Goal: Complete application form: Complete application form

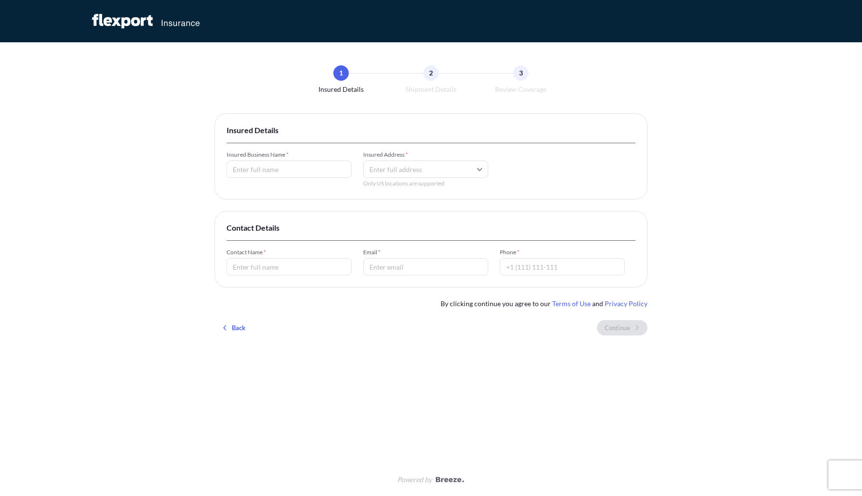
click at [275, 169] on input "Insured Business Name *" at bounding box center [289, 169] width 125 height 17
type input "ServerPartDeals. com"
click at [397, 167] on input "Insured Address *" at bounding box center [425, 169] width 125 height 17
paste input "[STREET_ADDRESS]"
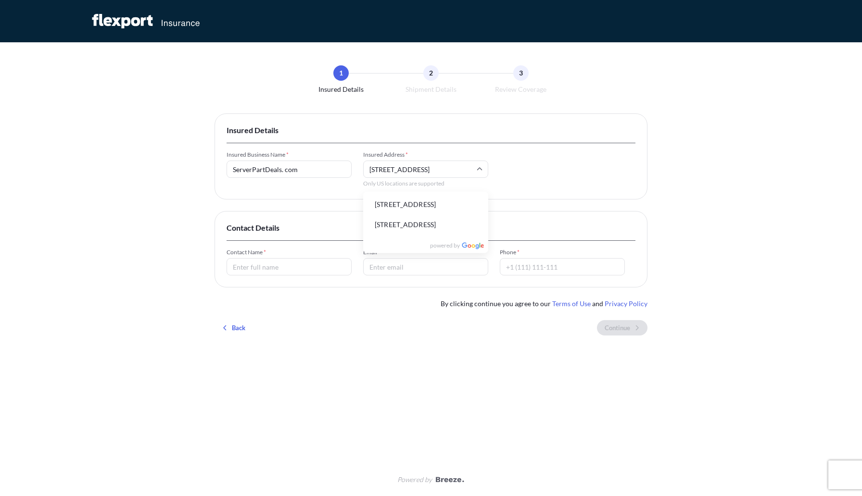
click at [432, 208] on li "[STREET_ADDRESS]" at bounding box center [425, 205] width 117 height 18
type input "[STREET_ADDRESS]"
click at [274, 271] on input "Contact Name *" at bounding box center [289, 266] width 125 height 17
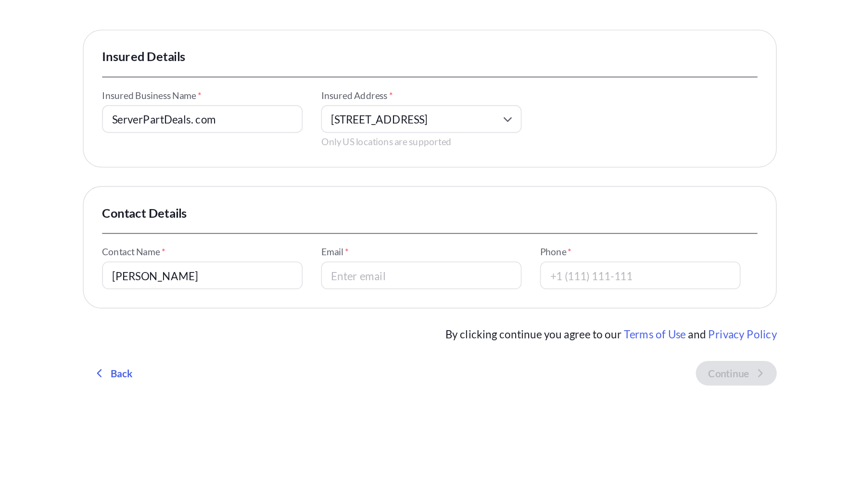
type input "[PERSON_NAME]"
click at [410, 273] on input "Email *" at bounding box center [425, 266] width 125 height 17
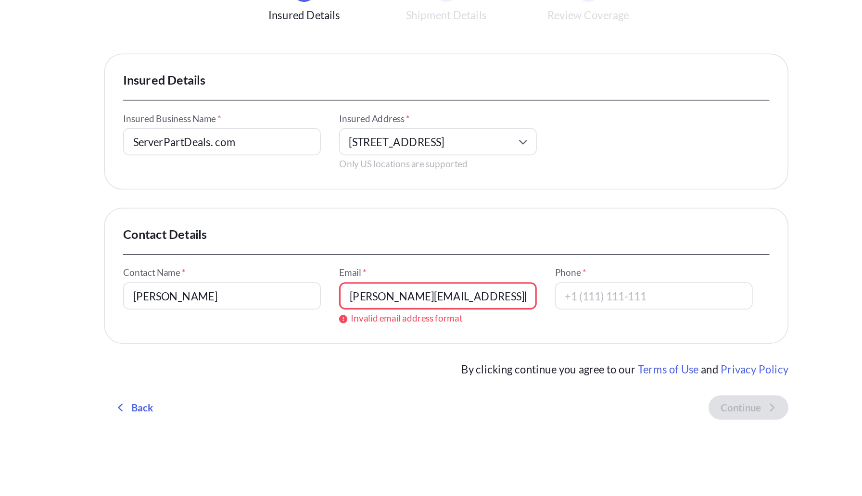
type input "[PERSON_NAME][EMAIL_ADDRESS][PERSON_NAME][DOMAIN_NAME]"
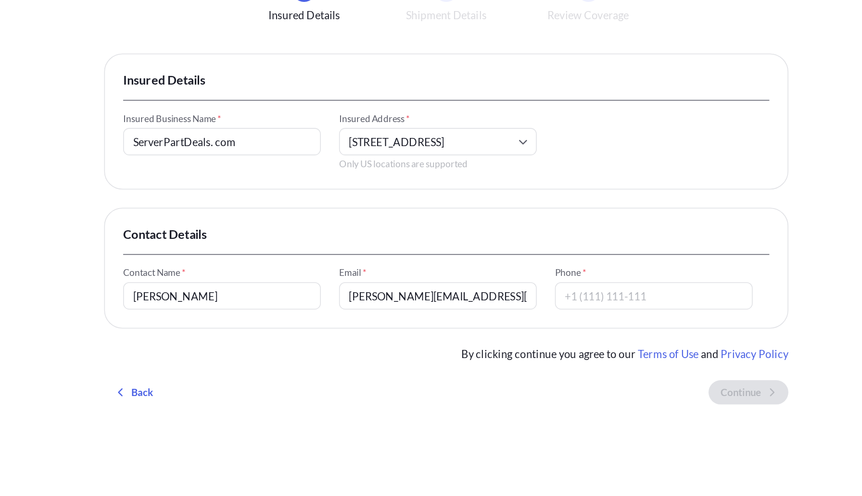
click at [395, 230] on span "Contact Details" at bounding box center [431, 228] width 409 height 10
click at [528, 267] on input "Phone *" at bounding box center [562, 266] width 125 height 17
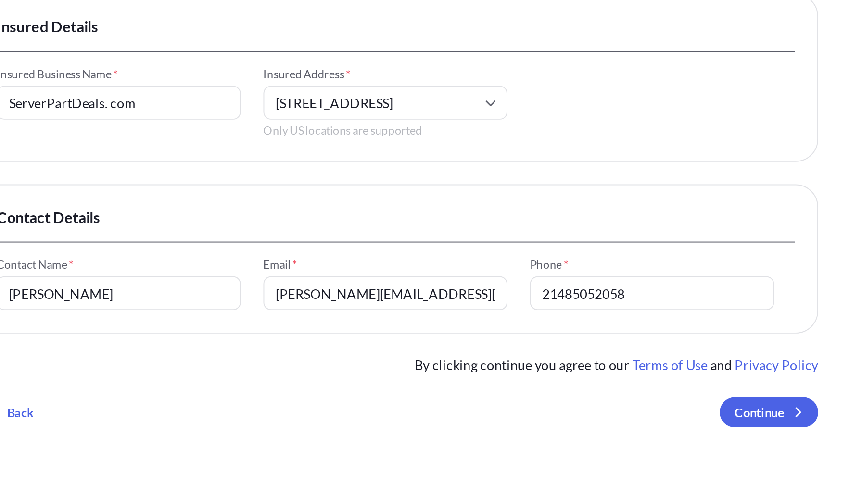
click at [515, 268] on input "21485052058" at bounding box center [562, 266] width 125 height 17
type input "2485052058"
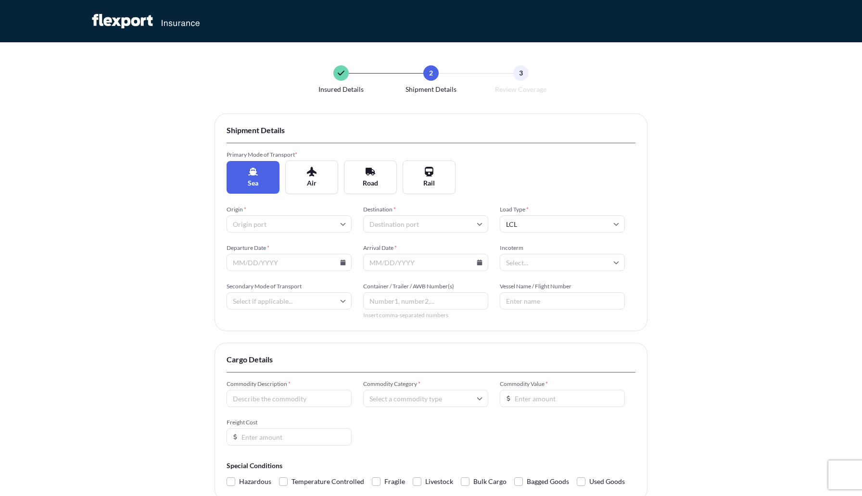
click at [301, 227] on input "Origin *" at bounding box center [289, 223] width 125 height 17
click at [164, 272] on div "Insured Details 2 Shipment Details 3 Review Coverage Shipment Details Primary M…" at bounding box center [431, 296] width 862 height 592
click at [377, 189] on button "Road" at bounding box center [370, 178] width 53 height 34
type input "LTL"
click at [279, 229] on input "Origin *" at bounding box center [289, 223] width 125 height 17
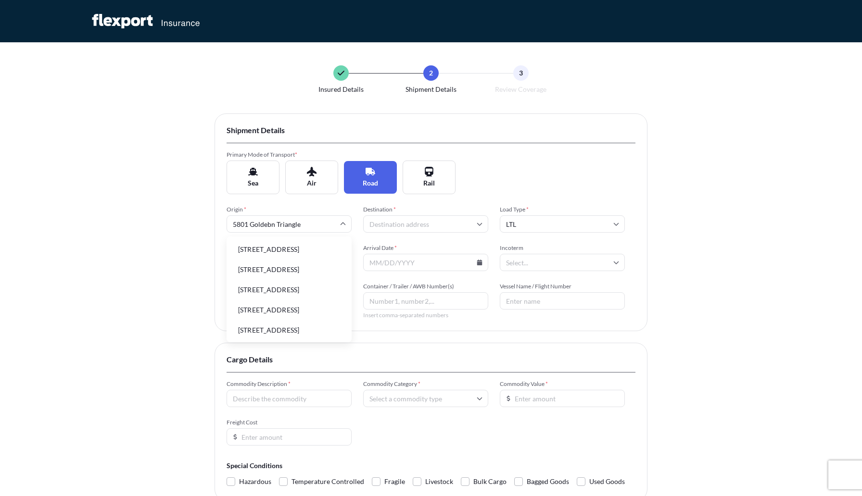
click at [306, 255] on li "[STREET_ADDRESS]" at bounding box center [288, 249] width 117 height 18
type input "[STREET_ADDRESS]"
click at [316, 224] on input "[GEOGRAPHIC_DATA]" at bounding box center [289, 223] width 125 height 17
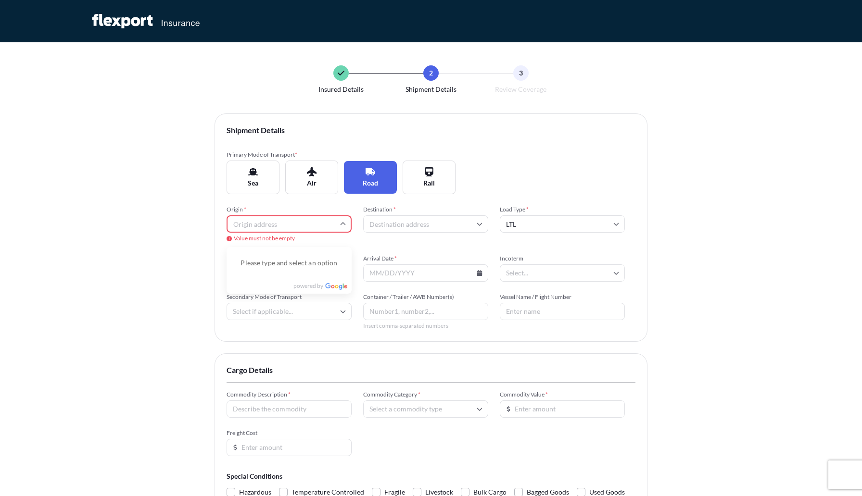
scroll to position [106, 0]
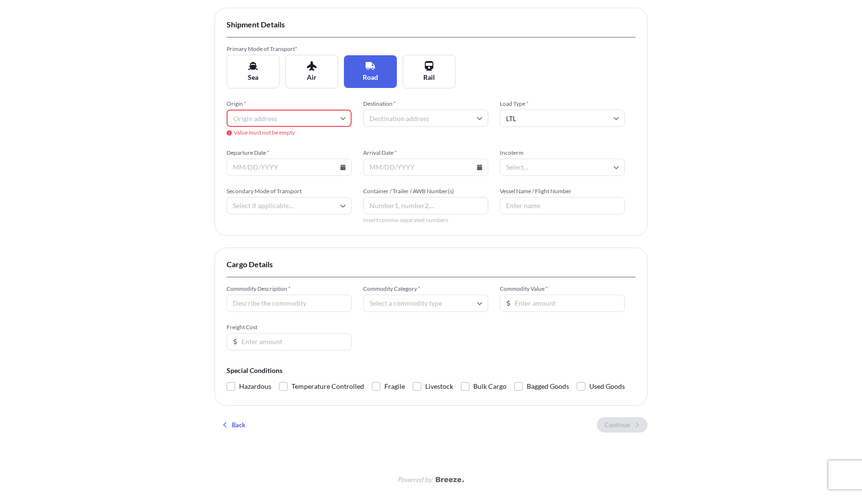
click at [285, 119] on input "Origin *" at bounding box center [289, 118] width 125 height 17
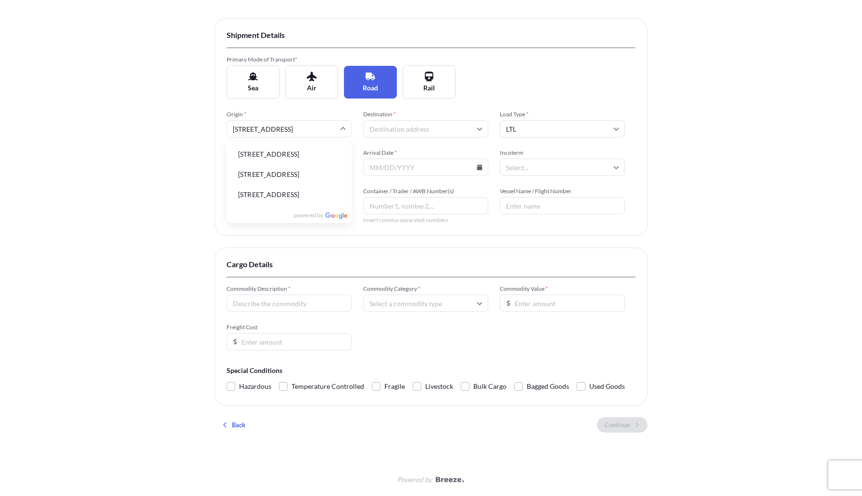
scroll to position [0, 27]
type input "[STREET_ADDRESS]"
click at [125, 151] on div "Insured Details 2 Shipment Details 3 Review Coverage Shipment Details Primary M…" at bounding box center [431, 201] width 862 height 592
click at [412, 127] on input "Destination *" at bounding box center [425, 128] width 125 height 17
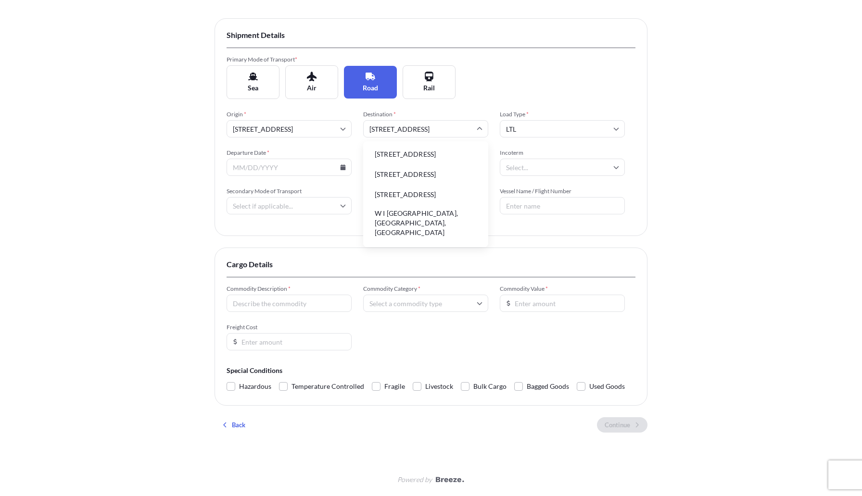
type input "[STREET_ADDRESS]"
click at [522, 111] on span "Load Type *" at bounding box center [562, 115] width 125 height 8
click at [522, 120] on input "LTL" at bounding box center [562, 128] width 125 height 17
click at [341, 170] on input "Departure Date *" at bounding box center [289, 167] width 125 height 17
click at [342, 167] on icon at bounding box center [343, 167] width 5 height 6
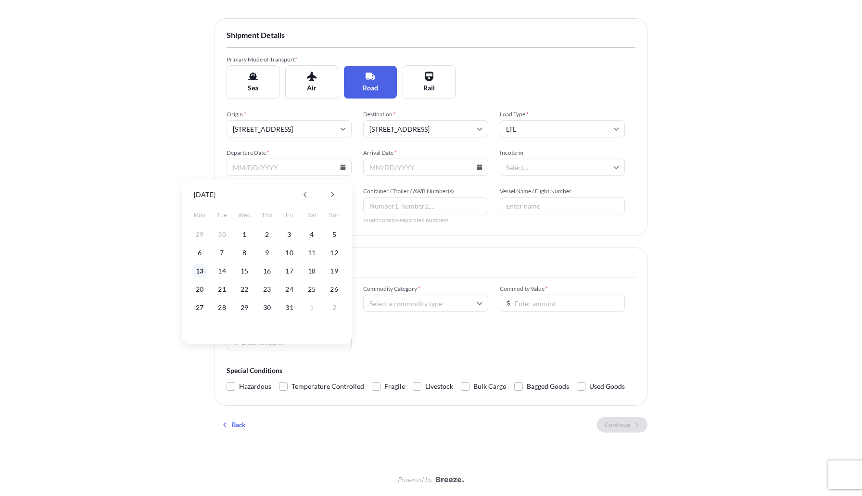
click at [202, 269] on button "13" at bounding box center [199, 271] width 15 height 15
type input "[DATE]"
click at [475, 169] on input "Arrival Date *" at bounding box center [425, 167] width 125 height 17
click at [481, 168] on icon at bounding box center [479, 167] width 5 height 6
click at [404, 272] on button "16" at bounding box center [403, 271] width 15 height 15
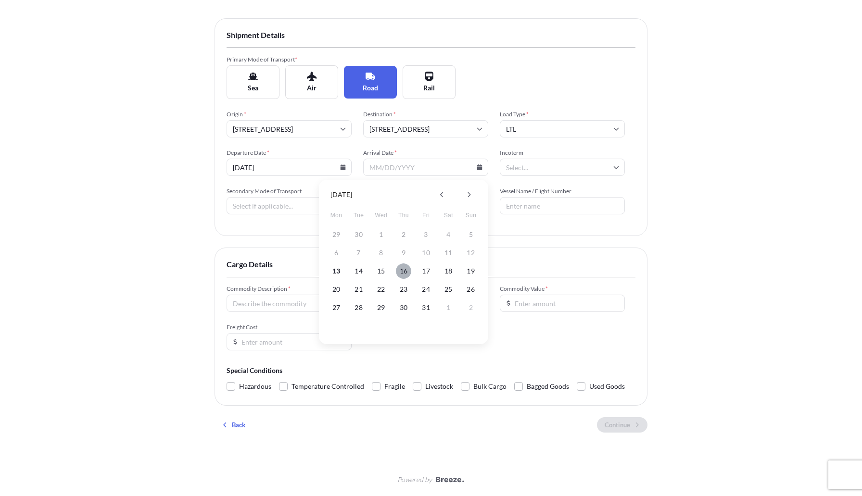
type input "[DATE]"
click at [534, 214] on input "Vessel Name / Flight Number" at bounding box center [562, 205] width 125 height 17
click at [266, 209] on input "Secondary Mode of Transport" at bounding box center [289, 205] width 125 height 17
click at [255, 268] on div "Road" at bounding box center [288, 273] width 117 height 18
type input "Road"
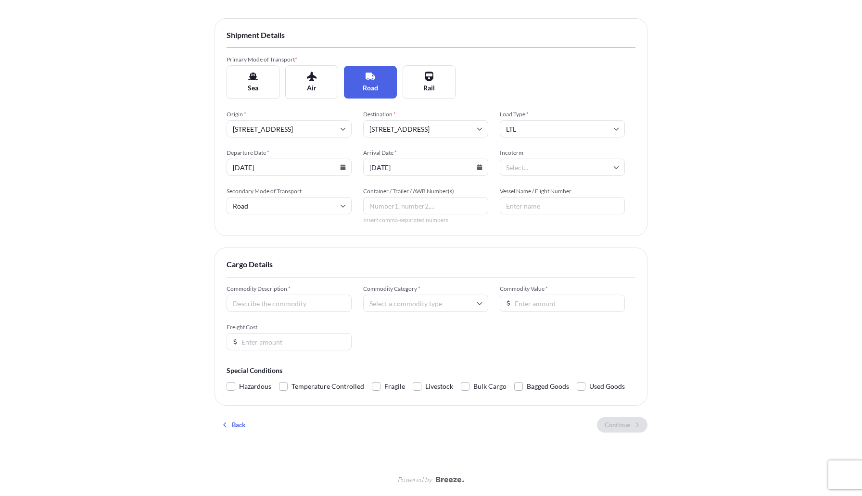
click at [418, 209] on input "Container / Trailer / AWB Number(s)" at bounding box center [425, 205] width 125 height 17
click at [502, 207] on input "Vessel Name / Flight Number" at bounding box center [562, 205] width 125 height 17
type input "1z07WD320320021011"
click at [263, 302] on input "Commodity Description *" at bounding box center [289, 303] width 125 height 17
type input "M"
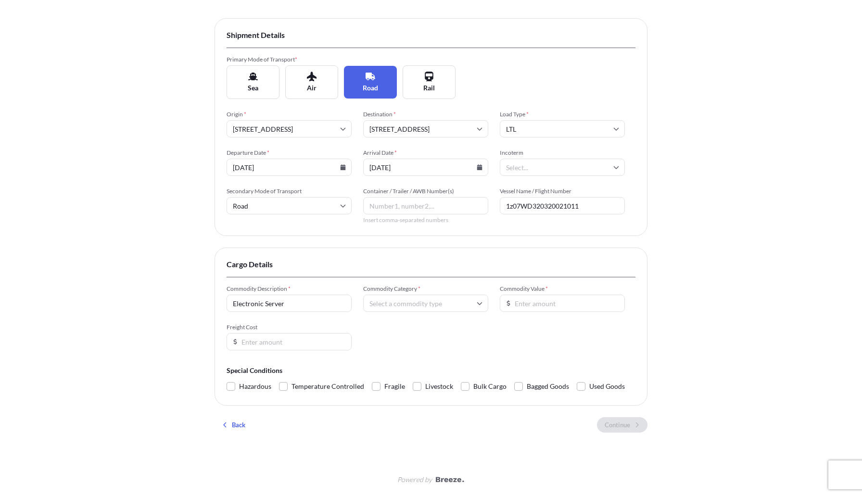
type input "Electronic Server"
click at [398, 351] on form "Commodity Description * Electronic Server Commodity Category * Commodity Value …" at bounding box center [431, 339] width 409 height 109
click at [417, 301] on input "Commodity Category *" at bounding box center [425, 303] width 125 height 17
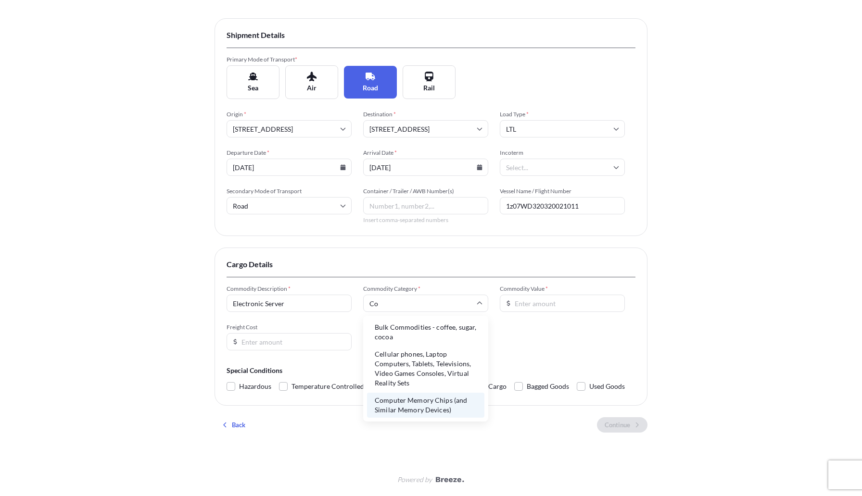
type input "C"
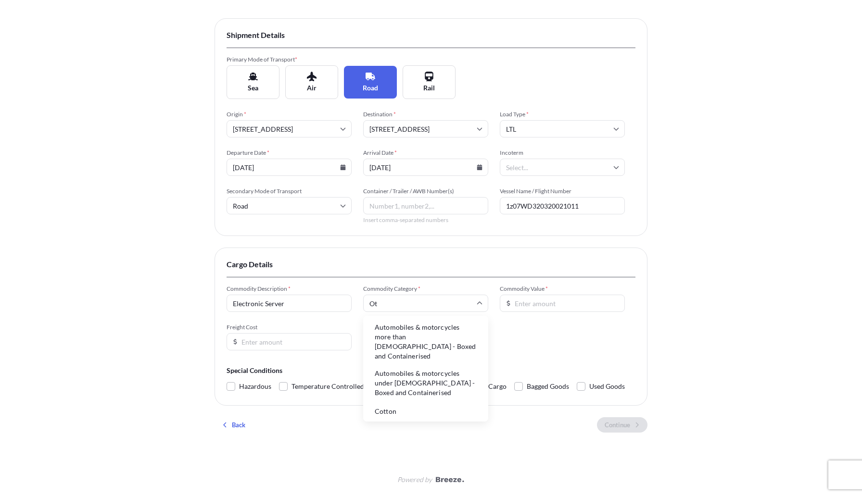
type input "O"
type input "El"
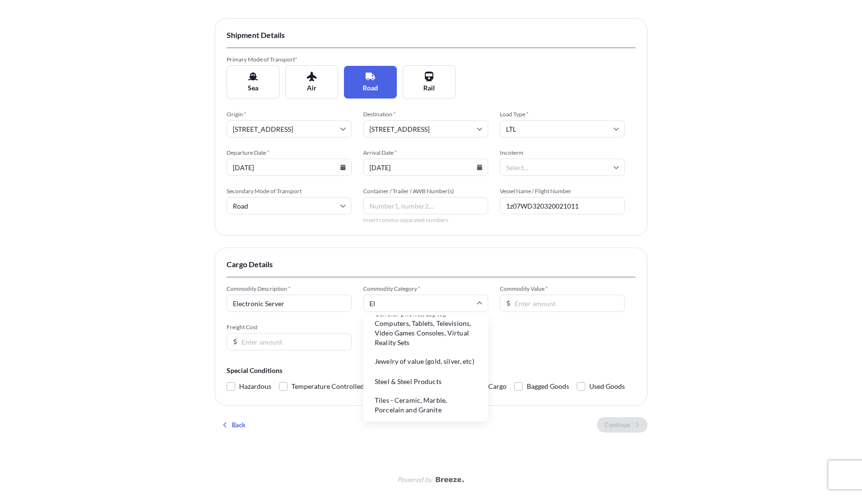
scroll to position [0, 0]
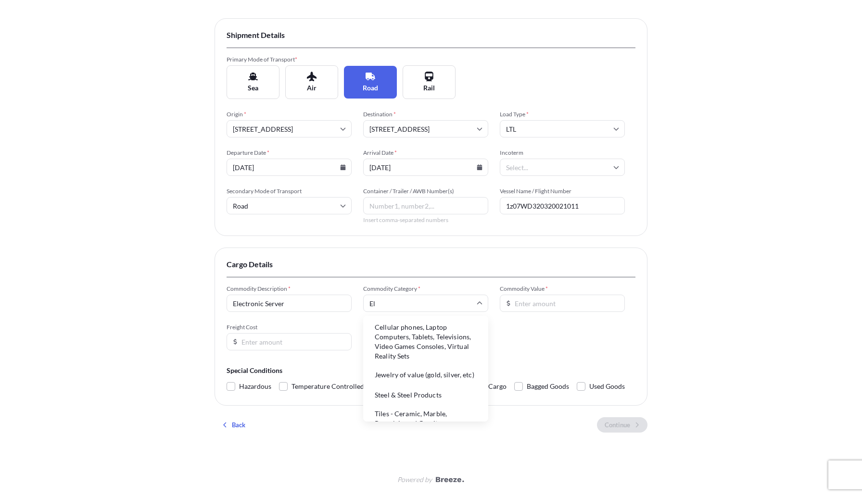
click at [431, 349] on li "Cellular phones, Laptop Computers, Tablets, Televisions, Video Games Consoles, …" at bounding box center [425, 342] width 117 height 44
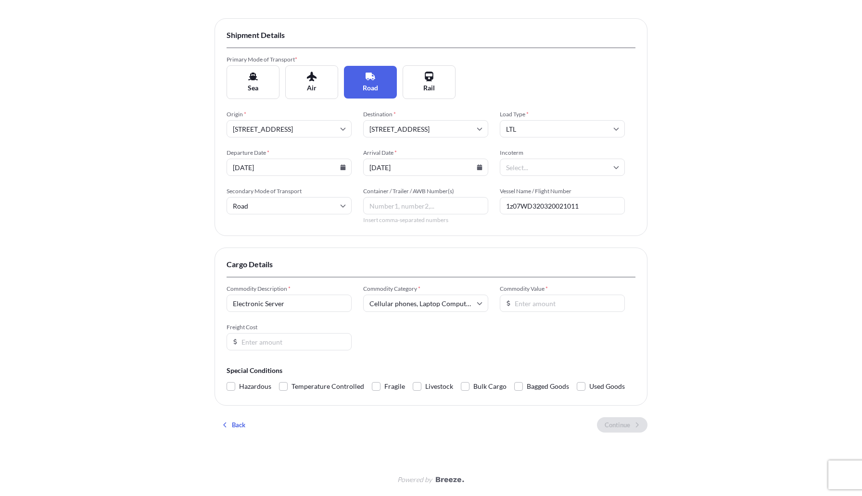
click at [557, 304] on input "Commodity Value *" at bounding box center [562, 303] width 125 height 17
type input "23874"
click at [261, 342] on input "Freight Cost" at bounding box center [289, 341] width 125 height 17
type input "2"
type input "1"
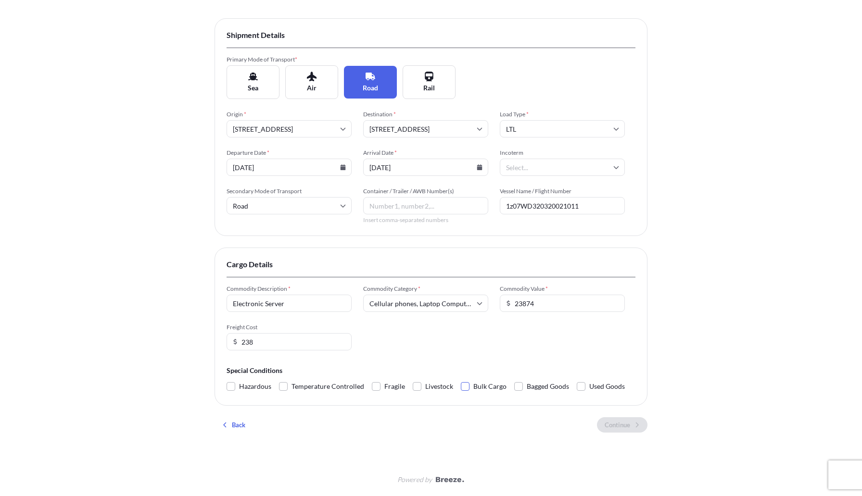
click at [465, 387] on span at bounding box center [465, 386] width 9 height 9
click at [461, 380] on input "Bulk Cargo" at bounding box center [461, 380] width 0 height 0
click at [538, 168] on input "Incoterm" at bounding box center [562, 167] width 125 height 17
click at [416, 291] on span "Commodity Category *" at bounding box center [425, 289] width 125 height 8
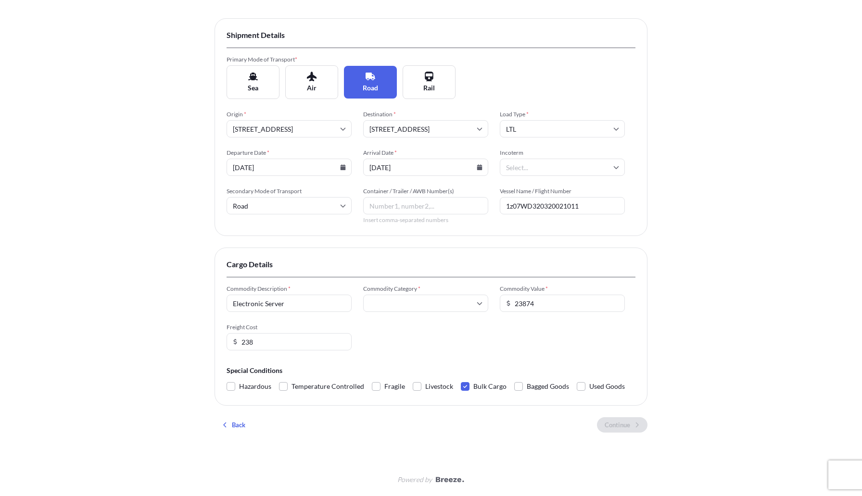
scroll to position [0, 0]
click at [449, 363] on form "Commodity Description * Electronic Server Commodity Category * Cellular phones,…" at bounding box center [431, 339] width 409 height 109
click at [460, 332] on div "Commodity Description * Electronic Server Commodity Category * Cellular phones,…" at bounding box center [431, 317] width 409 height 65
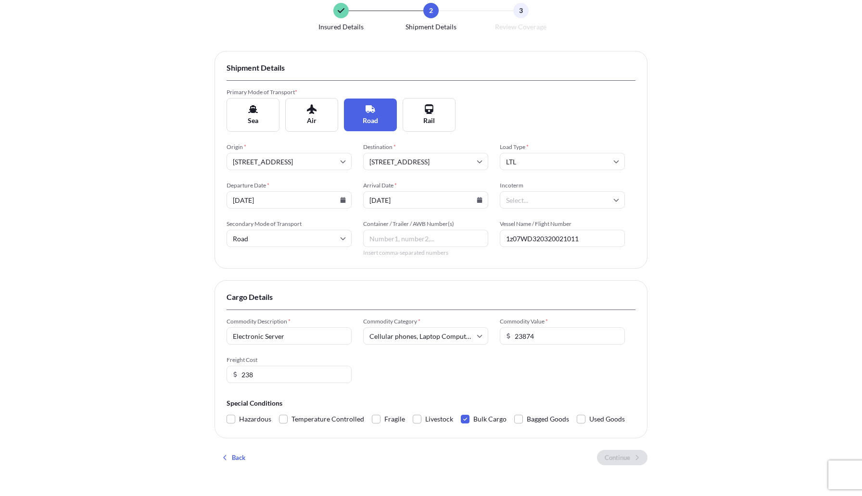
scroll to position [40, 0]
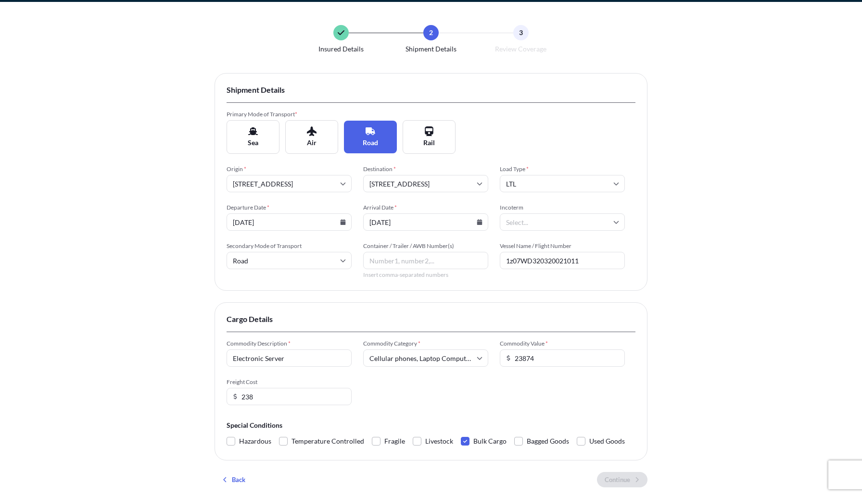
click at [299, 260] on input "Road" at bounding box center [289, 260] width 125 height 17
click at [251, 327] on div "Road" at bounding box center [288, 327] width 117 height 18
click at [377, 139] on span "Road" at bounding box center [370, 143] width 15 height 10
click at [540, 219] on input "Incoterm" at bounding box center [562, 222] width 125 height 17
click at [467, 311] on div "Cargo Details Commodity Description * Electronic Server Commodity Category * Ce…" at bounding box center [431, 382] width 433 height 158
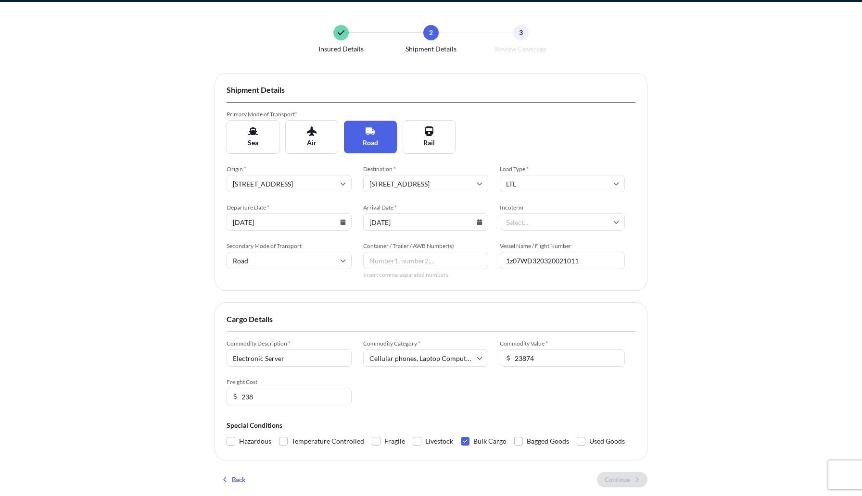
click at [464, 255] on input "Container / Trailer / AWB Number(s)" at bounding box center [425, 260] width 125 height 17
click at [544, 264] on input "1z07WD320320021011" at bounding box center [562, 260] width 125 height 17
click at [511, 303] on div "Cargo Details Commodity Description * Electronic Server Commodity Category * Ce…" at bounding box center [431, 382] width 433 height 158
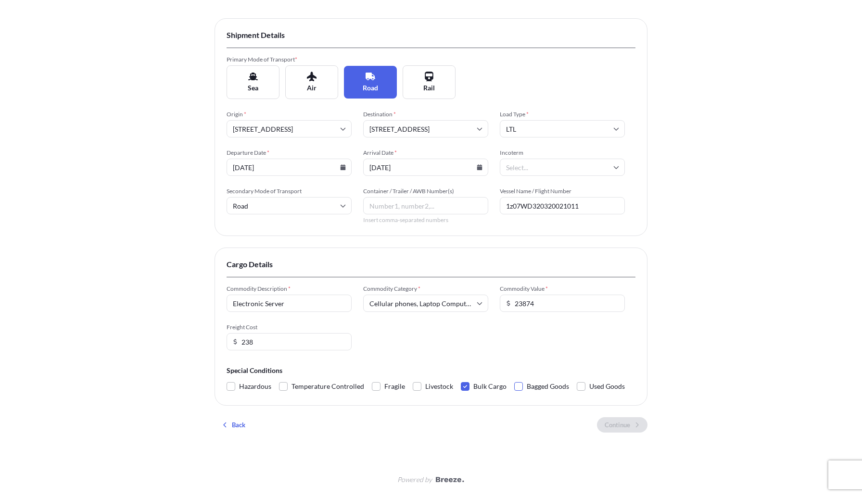
click at [516, 388] on span at bounding box center [518, 386] width 9 height 9
click at [514, 380] on input "Bagged Goods" at bounding box center [514, 380] width 0 height 0
click at [277, 342] on input "238" at bounding box center [289, 341] width 125 height 17
click at [393, 322] on div "Commodity Description * Electronic Server Commodity Category * Cellular phones,…" at bounding box center [431, 317] width 409 height 65
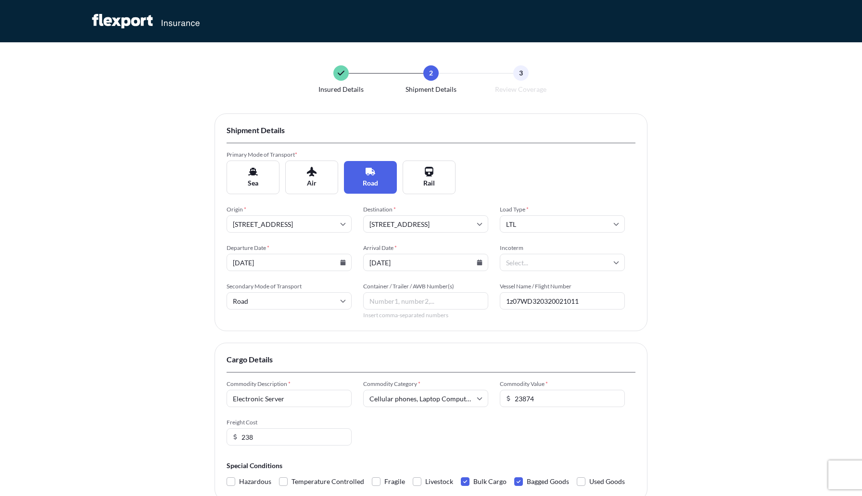
click at [130, 247] on div "Insured Details 2 Shipment Details 3 Review Coverage Shipment Details Primary M…" at bounding box center [431, 296] width 862 height 592
click at [304, 304] on input "Road" at bounding box center [289, 300] width 125 height 17
click at [263, 362] on div "Road" at bounding box center [288, 368] width 117 height 18
click at [263, 362] on span "Cargo Details" at bounding box center [431, 360] width 409 height 10
click at [518, 262] on input "Incoterm" at bounding box center [562, 262] width 125 height 17
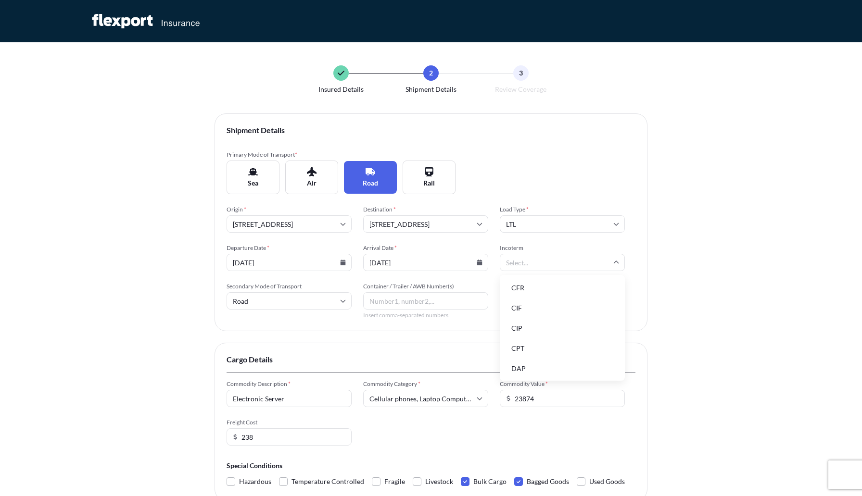
click at [509, 307] on li "CIF" at bounding box center [562, 308] width 117 height 18
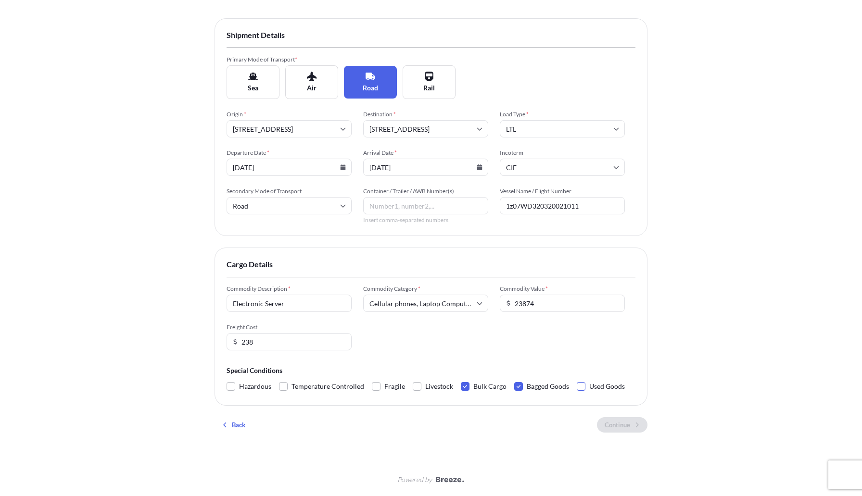
click at [578, 389] on span at bounding box center [581, 386] width 9 height 9
click at [577, 380] on input "Used Goods" at bounding box center [577, 380] width 0 height 0
click at [578, 388] on span at bounding box center [581, 386] width 9 height 9
click at [577, 380] on input "Used Goods" at bounding box center [577, 380] width 0 height 0
click at [434, 308] on input "Cellular phones, Laptop Computers, Tablets, Televisions, Video Games Consoles, …" at bounding box center [425, 303] width 125 height 17
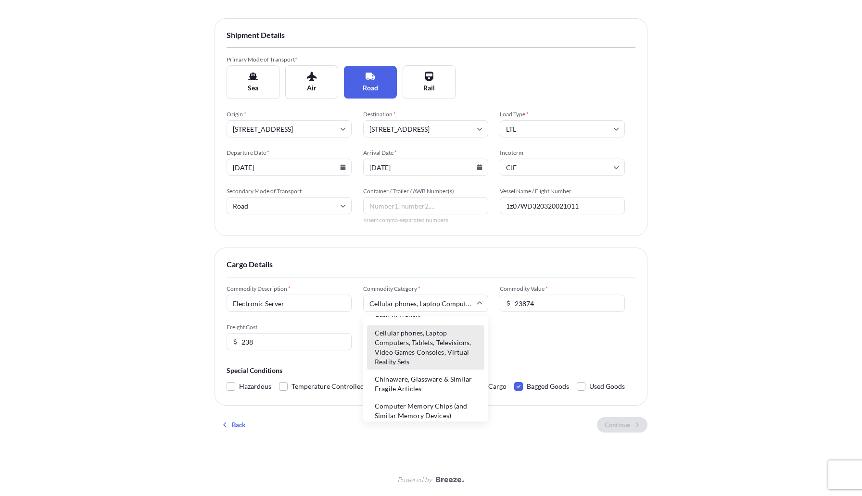
scroll to position [253, 0]
click at [330, 358] on form "Commodity Description * Electronic Server Commodity Category * Cellular phones,…" at bounding box center [431, 339] width 409 height 109
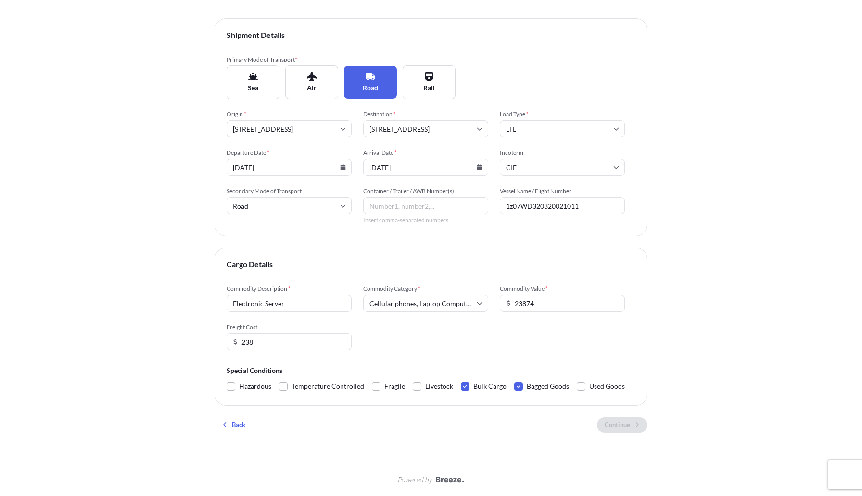
click at [282, 346] on input "238" at bounding box center [289, 341] width 125 height 17
type input "238"
drag, startPoint x: 403, startPoint y: 323, endPoint x: 314, endPoint y: 305, distance: 90.3
click at [314, 305] on div "Commodity Description * Electronic Server Commodity Category * Cellular phones,…" at bounding box center [431, 317] width 409 height 65
click at [314, 305] on input "Electronic Server" at bounding box center [289, 303] width 125 height 17
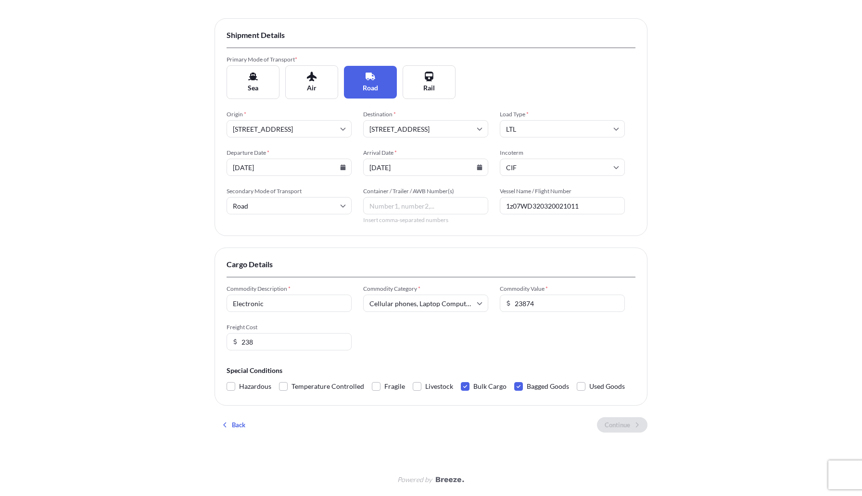
type input "Electronic"
click at [428, 365] on form "Commodity Description * Electronic Commodity Category * Cellular phones, Laptop…" at bounding box center [431, 339] width 409 height 109
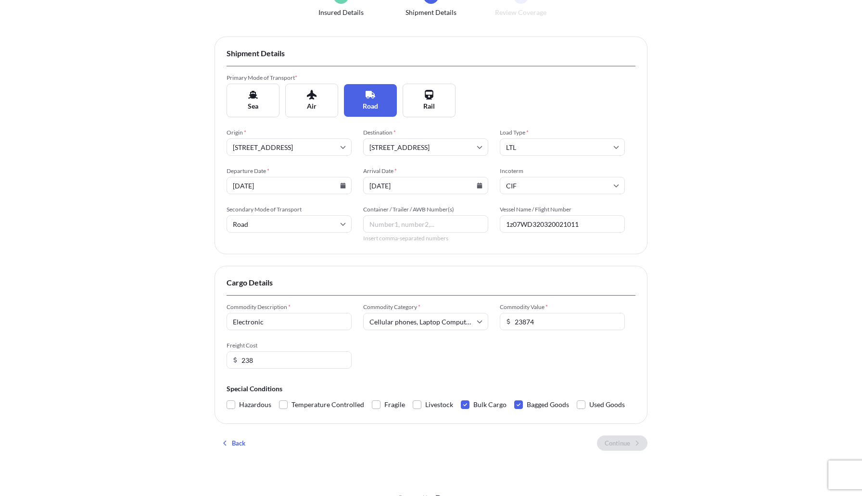
click at [328, 144] on input "[STREET_ADDRESS]" at bounding box center [289, 147] width 125 height 17
click at [298, 175] on li "[STREET_ADDRESS]" at bounding box center [288, 173] width 117 height 18
type input "[STREET_ADDRESS]"
click at [420, 153] on input "[STREET_ADDRESS]" at bounding box center [425, 147] width 125 height 17
click at [417, 178] on li "[STREET_ADDRESS]" at bounding box center [425, 173] width 117 height 18
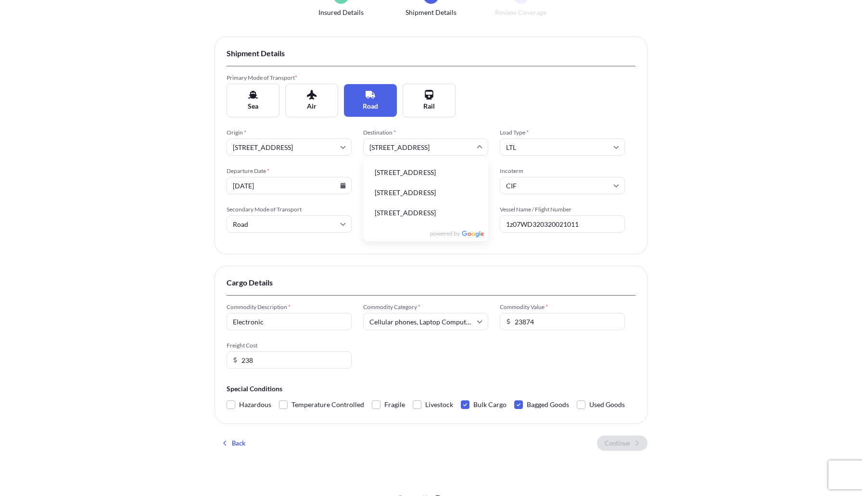
type input "[STREET_ADDRESS]"
click at [446, 150] on input "[GEOGRAPHIC_DATA]" at bounding box center [425, 147] width 125 height 17
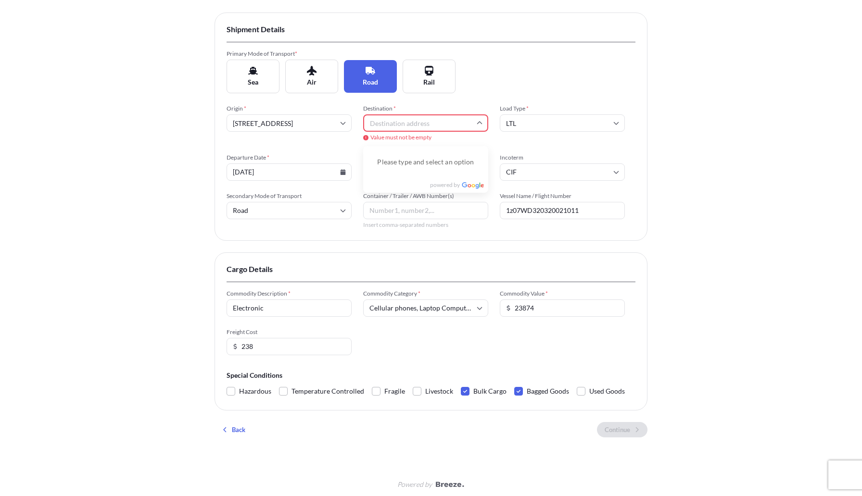
scroll to position [106, 0]
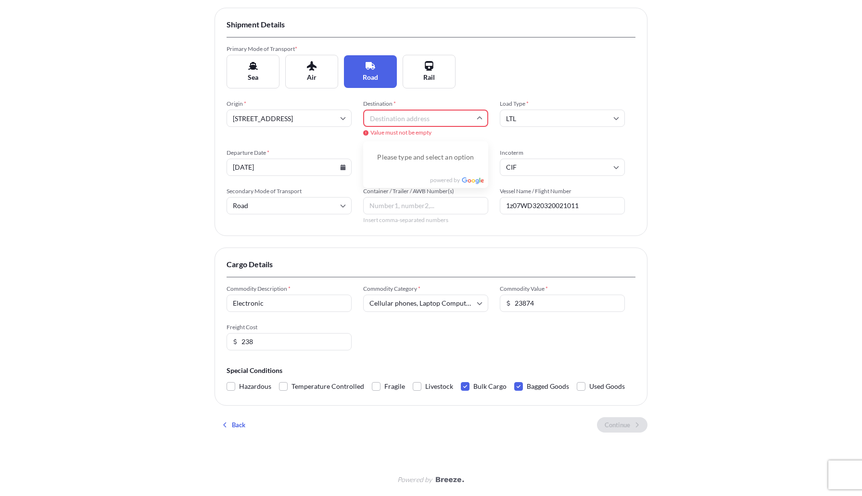
click at [398, 115] on input "Destination *" at bounding box center [425, 118] width 125 height 17
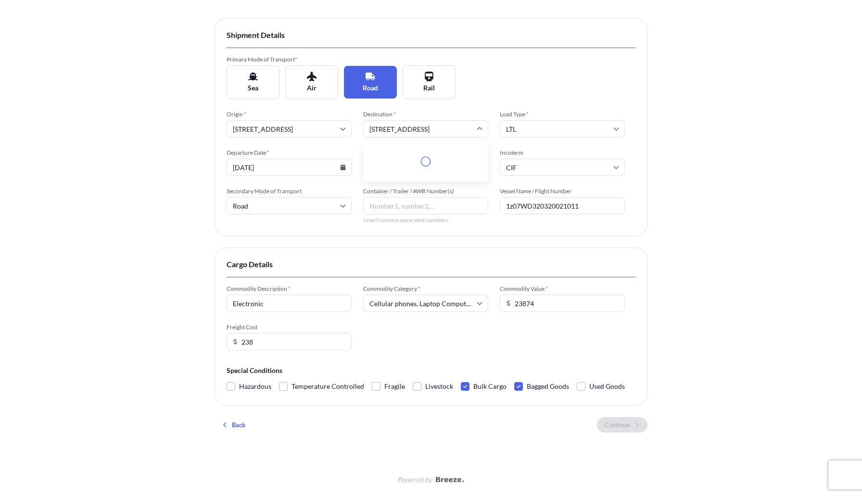
scroll to position [95, 0]
click at [432, 155] on li "[STREET_ADDRESS]" at bounding box center [425, 154] width 117 height 18
type input "[STREET_ADDRESS]"
click at [432, 130] on input "[GEOGRAPHIC_DATA]" at bounding box center [425, 128] width 125 height 17
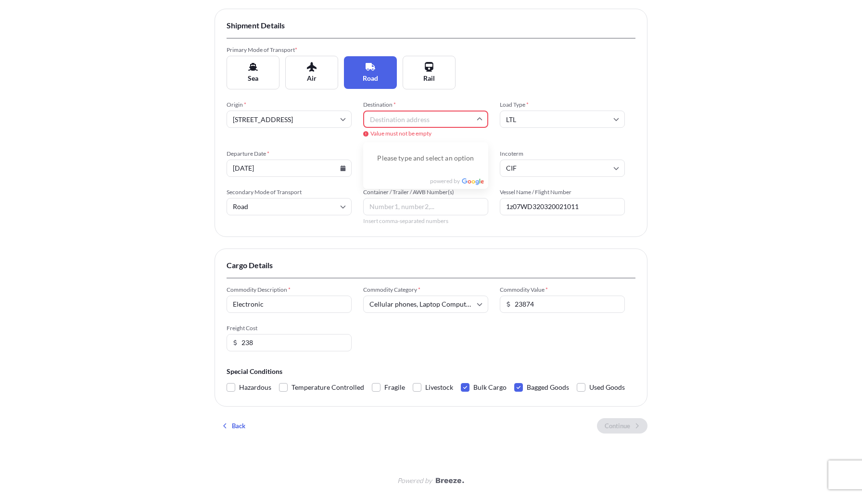
scroll to position [106, 0]
click at [392, 111] on input "Destination *" at bounding box center [425, 118] width 125 height 17
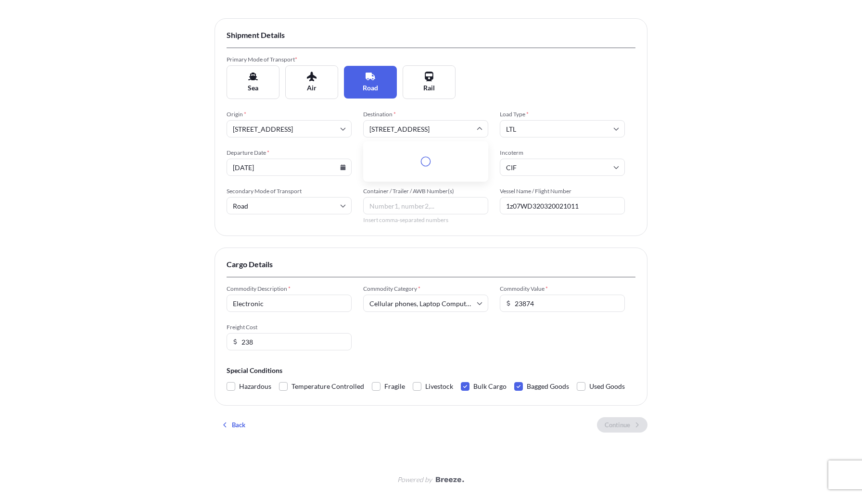
scroll to position [95, 0]
click at [406, 154] on li "[STREET_ADDRESS]" at bounding box center [425, 154] width 117 height 18
type input "[STREET_ADDRESS]"
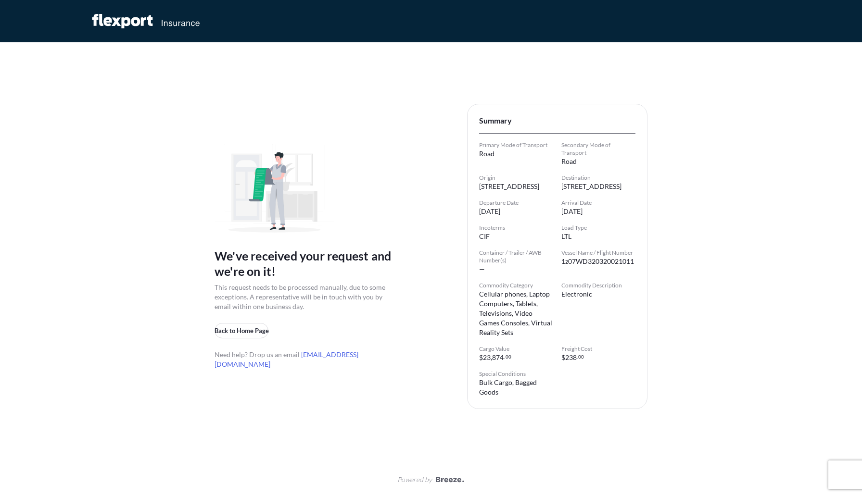
scroll to position [0, 0]
